Goal: Task Accomplishment & Management: Complete application form

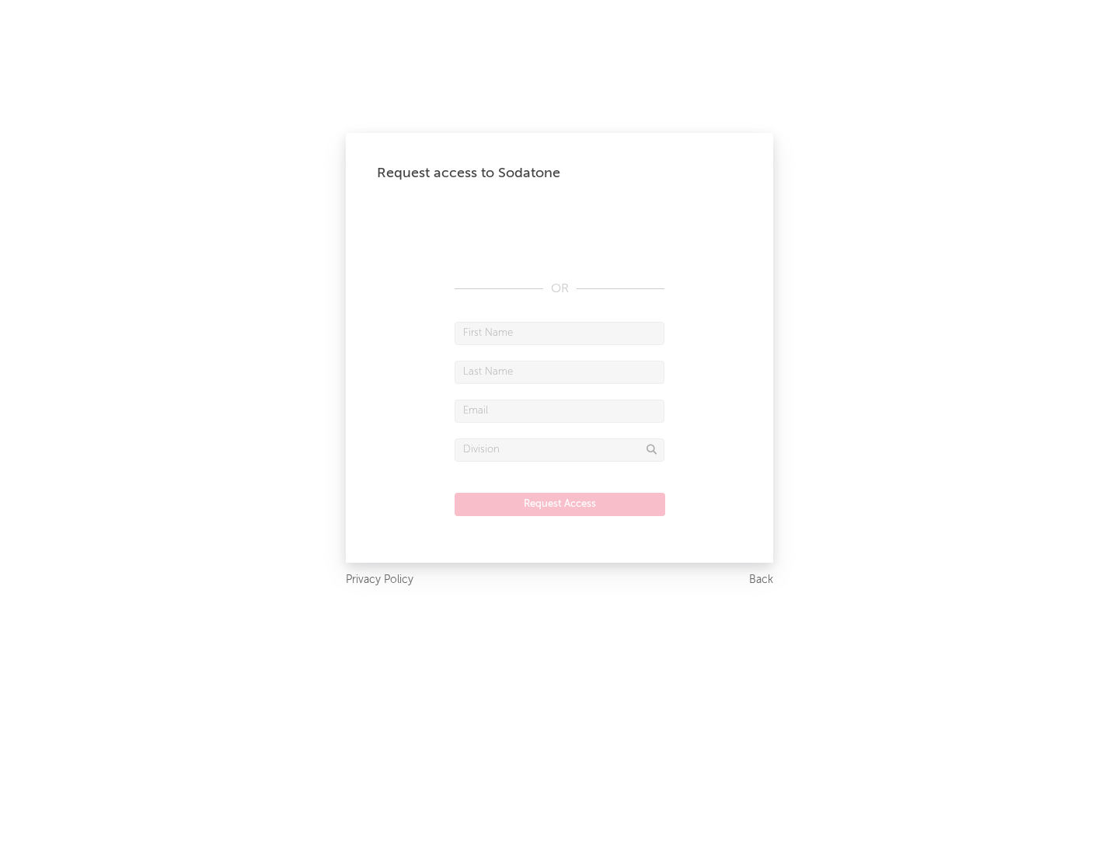
click at [559, 332] on input "text" at bounding box center [559, 333] width 210 height 23
type input "[PERSON_NAME]"
click at [559, 371] on input "text" at bounding box center [559, 371] width 210 height 23
type input "[PERSON_NAME]"
click at [559, 410] on input "text" at bounding box center [559, 410] width 210 height 23
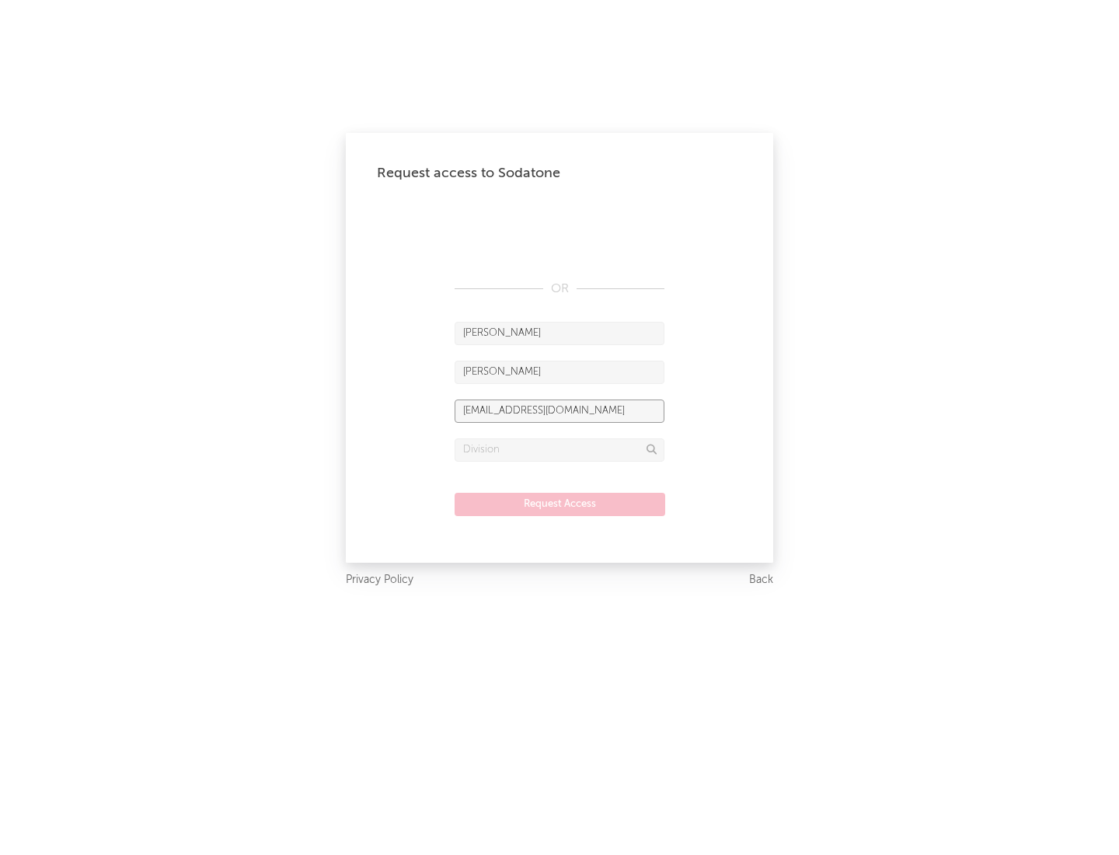
type input "[EMAIL_ADDRESS][DOMAIN_NAME]"
click at [559, 449] on input "text" at bounding box center [559, 449] width 210 height 23
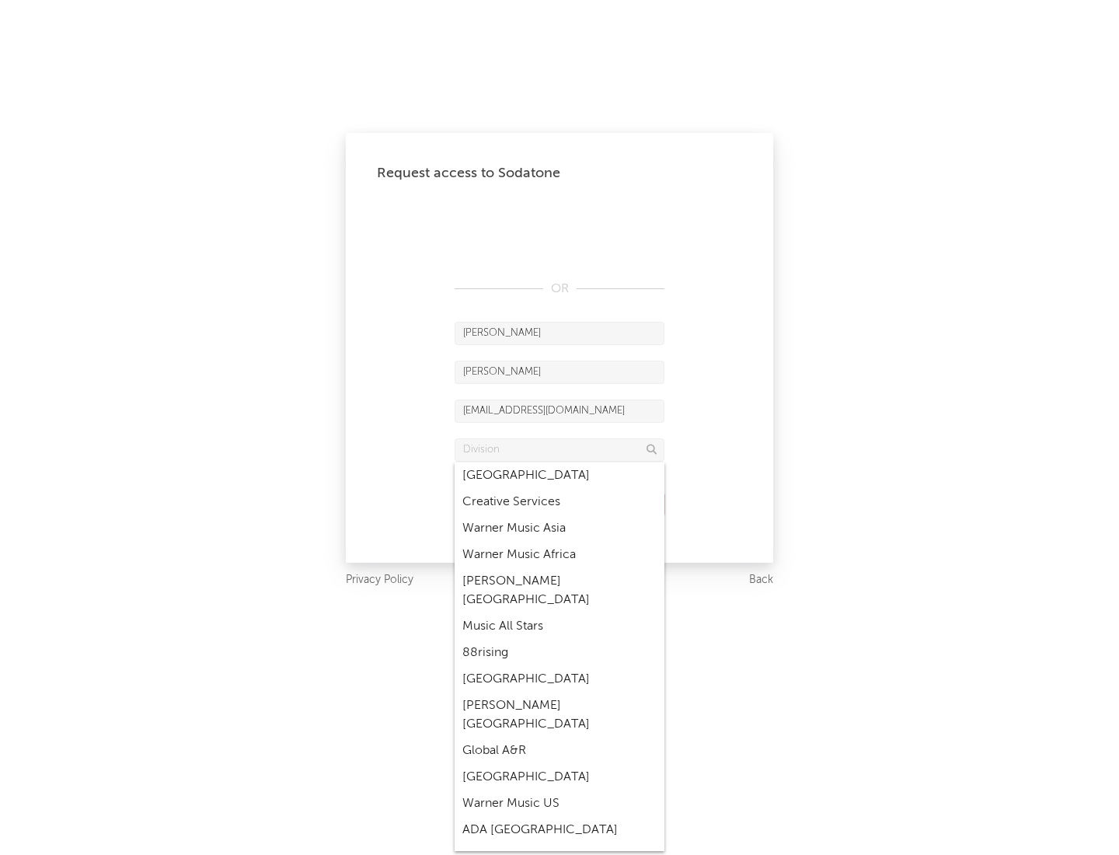
click at [559, 613] on div "Music All Stars" at bounding box center [559, 626] width 210 height 26
type input "Music All Stars"
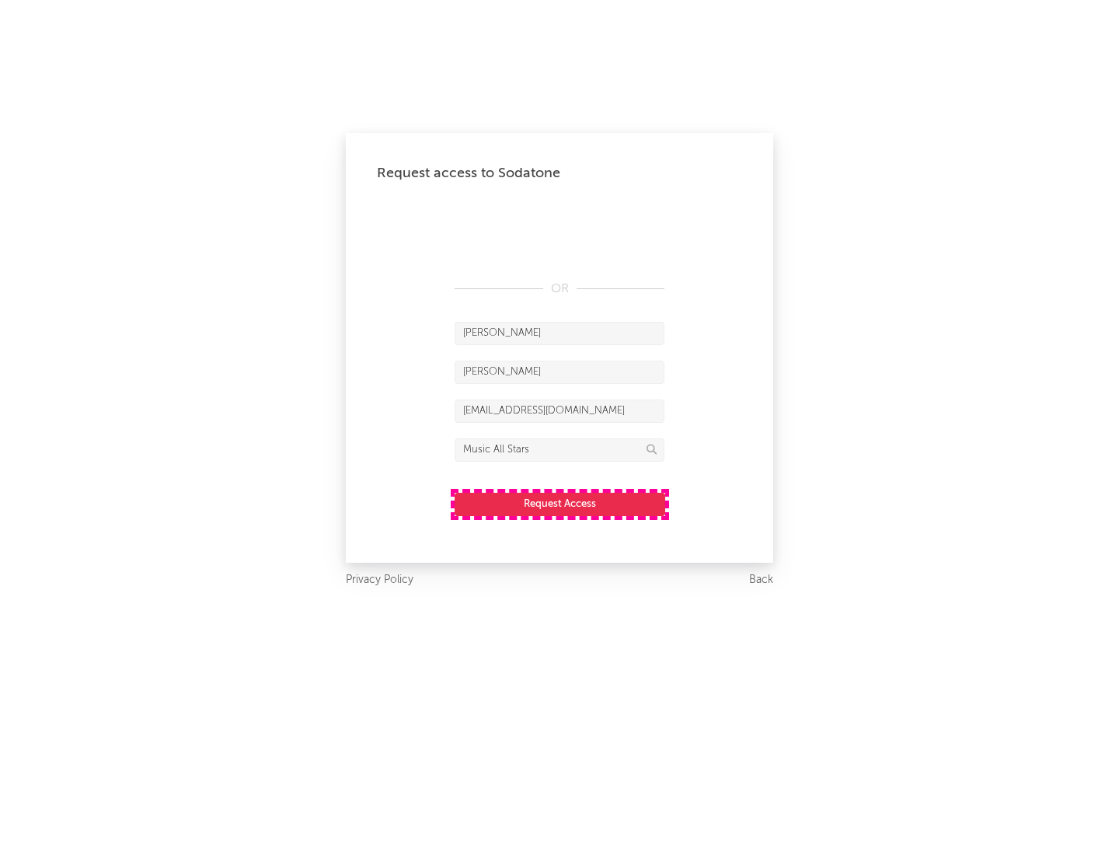
click at [559, 503] on button "Request Access" at bounding box center [559, 504] width 211 height 23
